Goal: Navigation & Orientation: Find specific page/section

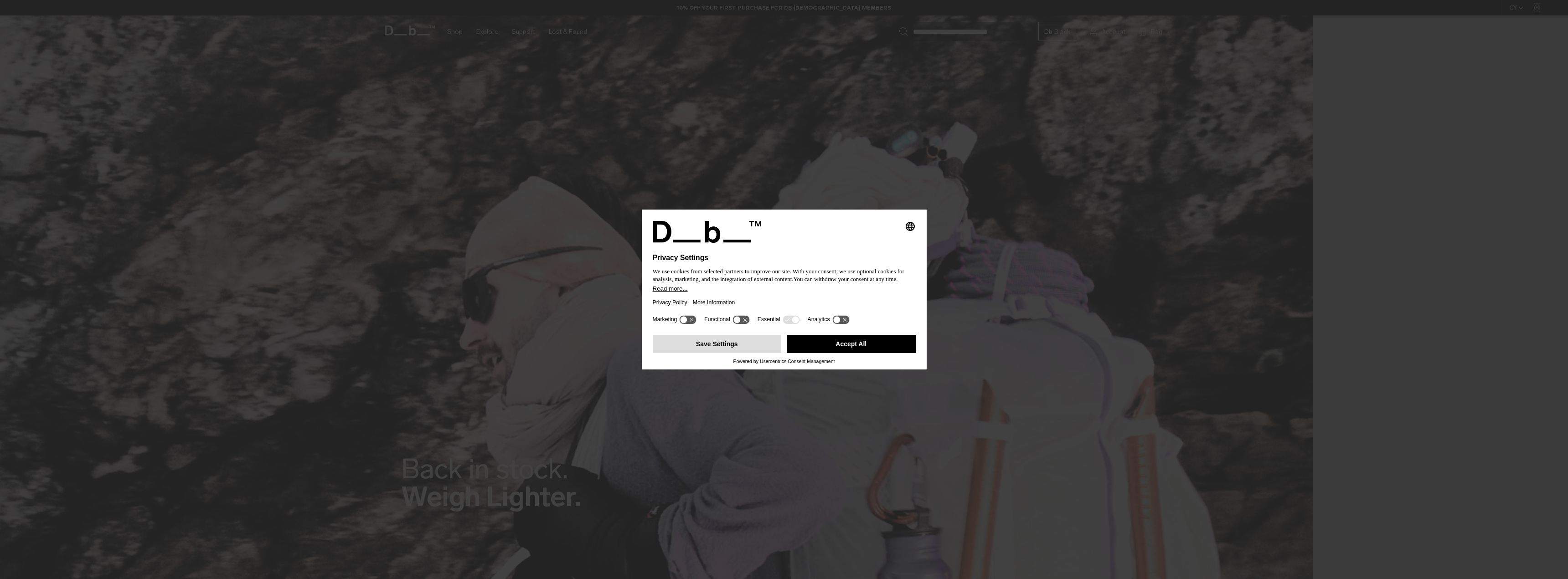
click at [736, 347] on button "Save Settings" at bounding box center [717, 344] width 129 height 18
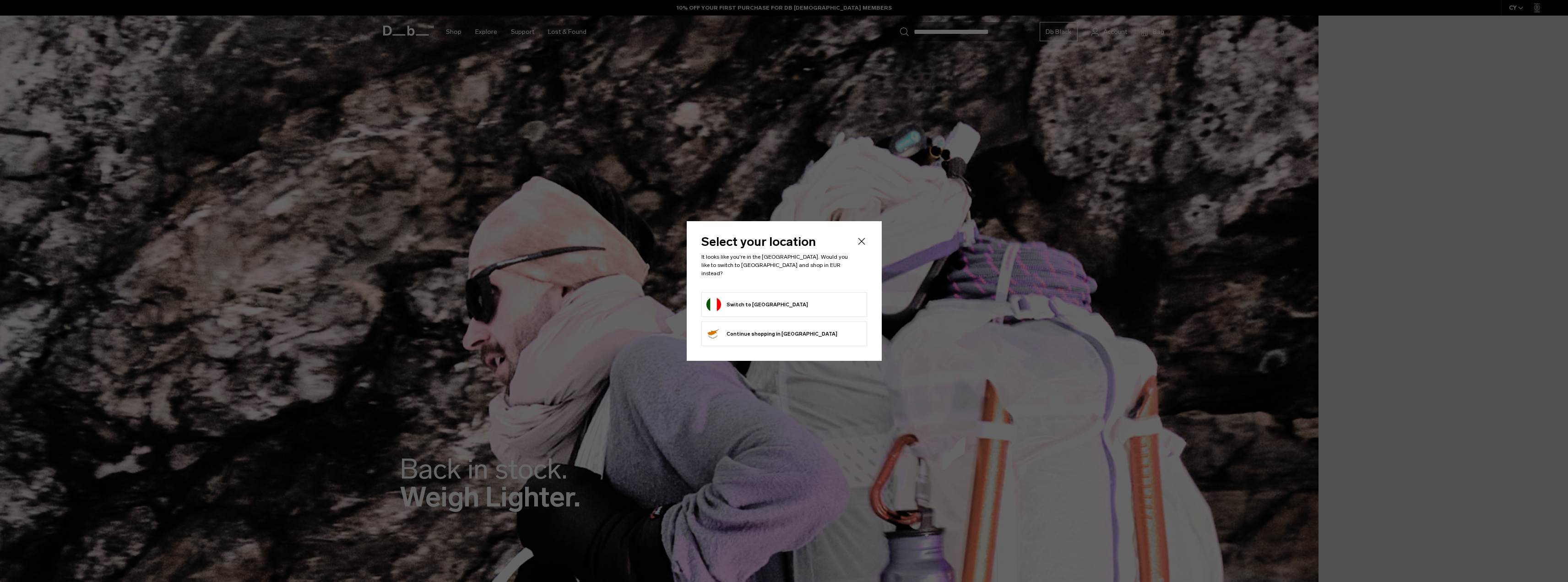
click at [726, 300] on button "Switch to Italy" at bounding box center [757, 304] width 101 height 15
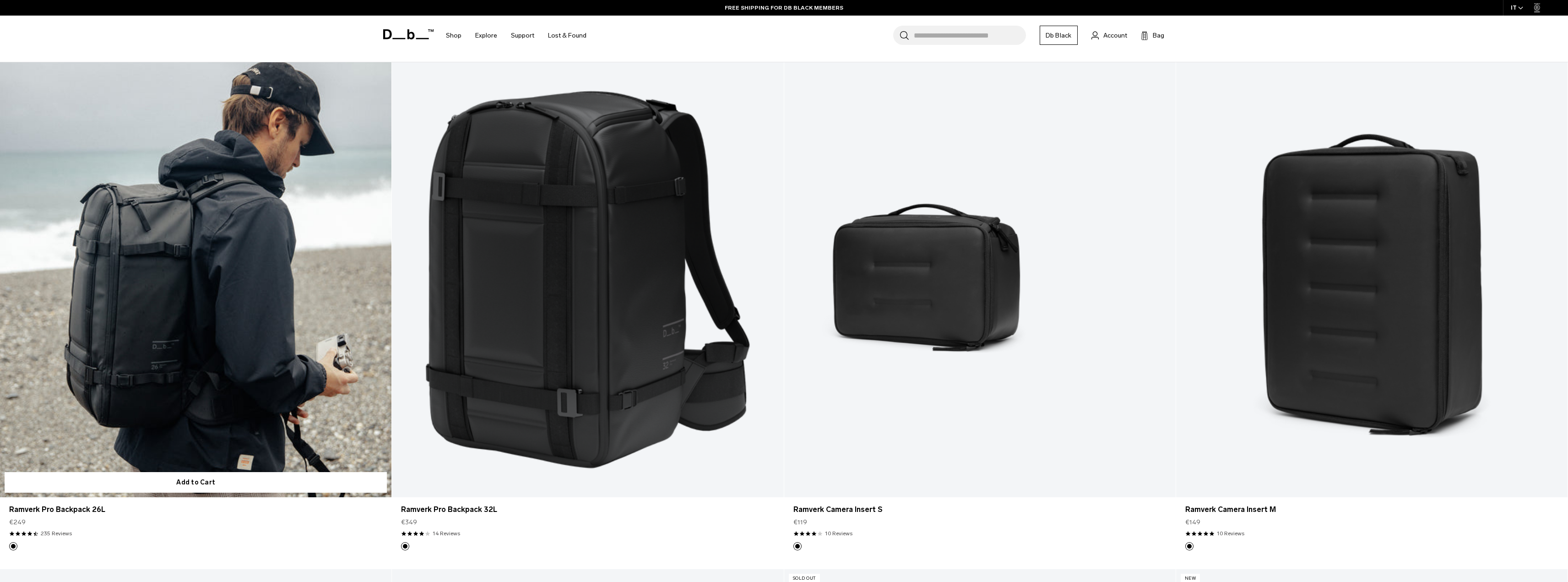
scroll to position [366, 0]
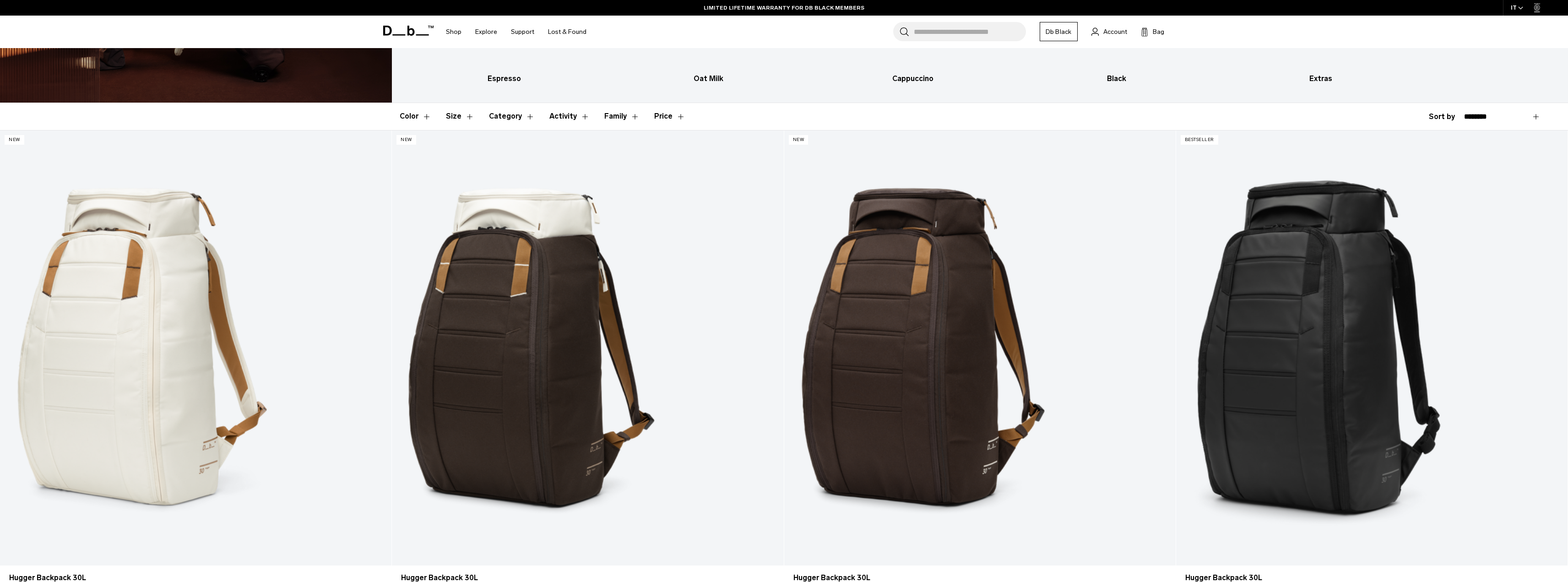
scroll to position [274, 0]
